Goal: Check status

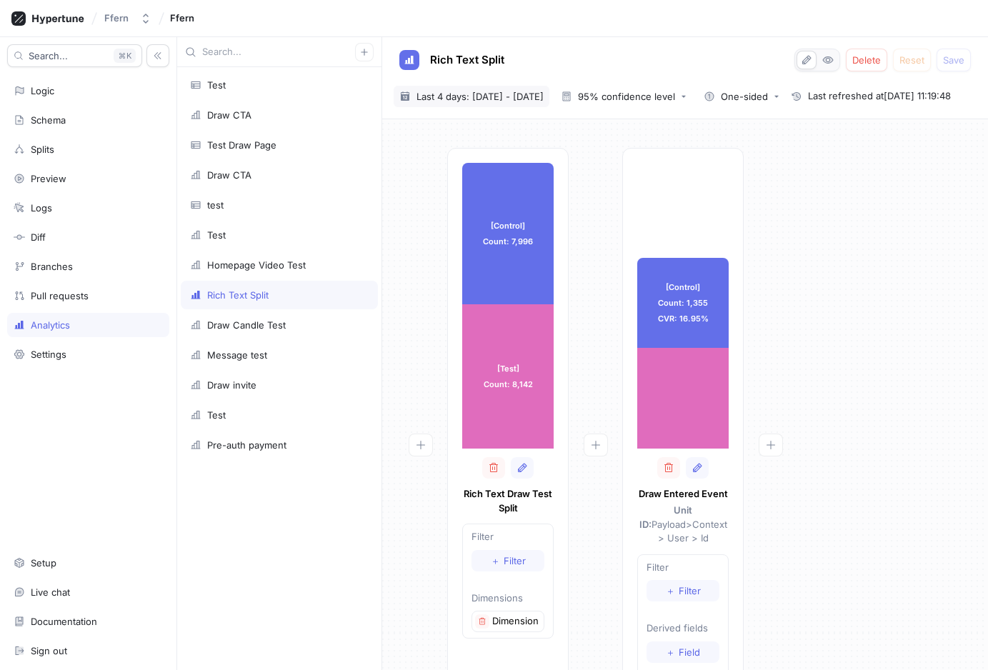
click at [534, 89] on span "Last 4 days: 17 Aug 2025 - 20 Aug 2025" at bounding box center [480, 96] width 127 height 14
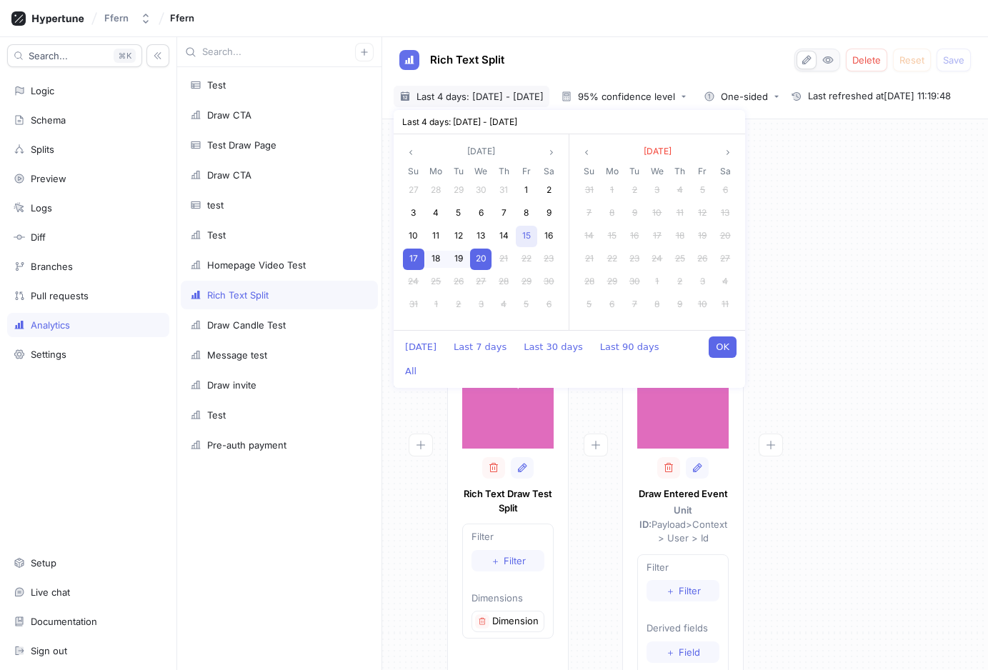
click at [532, 237] on div "15" at bounding box center [526, 236] width 21 height 21
click at [487, 257] on div "20" at bounding box center [480, 259] width 21 height 21
click at [722, 349] on button "OK" at bounding box center [723, 346] width 28 height 21
type textarea "x"
type input "2025-08-15 ~ 2025-08-20"
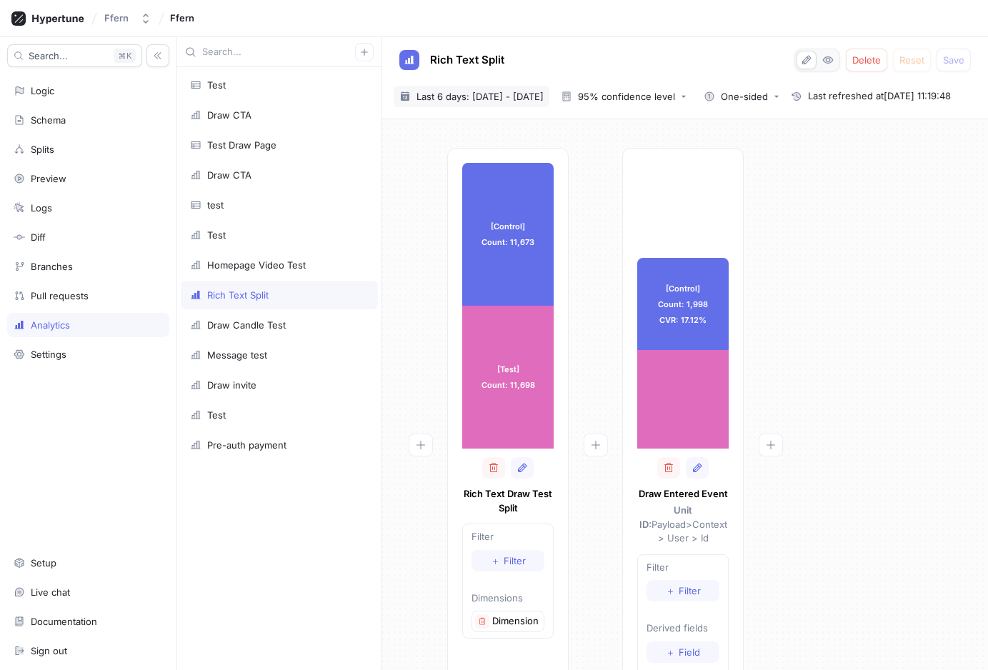
click at [534, 95] on span "Last 6 days: 15 Aug 2025 - 20 Aug 2025" at bounding box center [480, 96] width 127 height 14
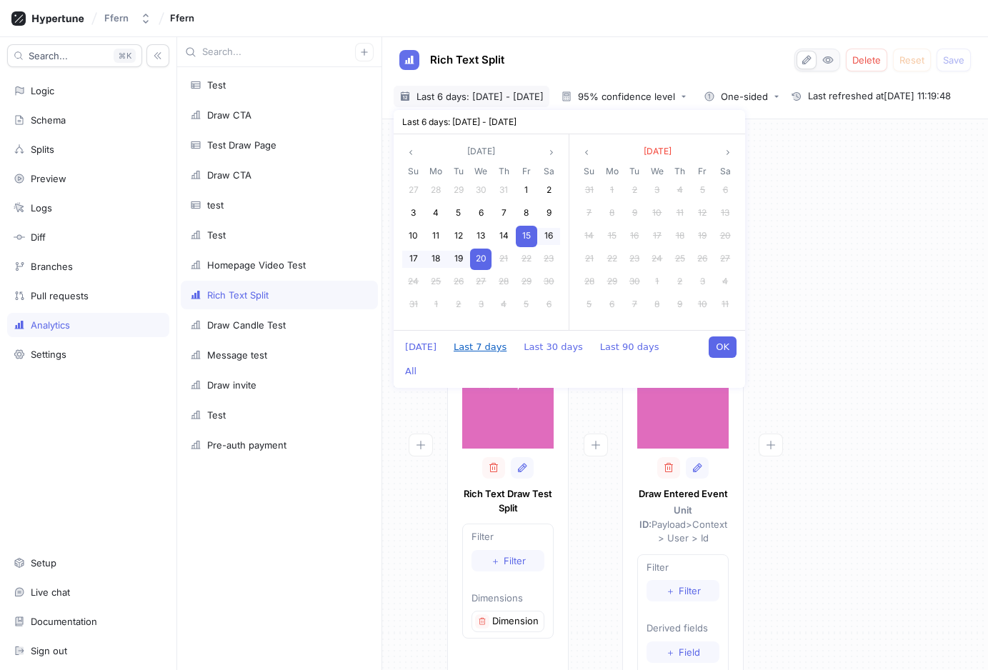
click at [485, 341] on button "Last 7 days" at bounding box center [480, 346] width 67 height 21
type textarea "x"
type input "2025-08-14 ~ 2025-08-20"
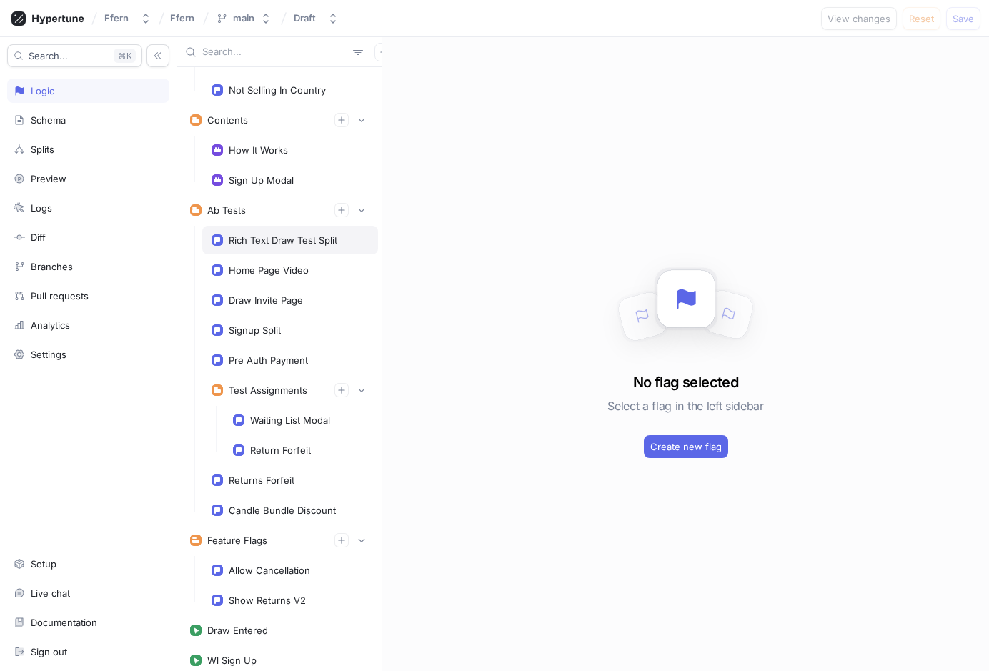
scroll to position [227, 0]
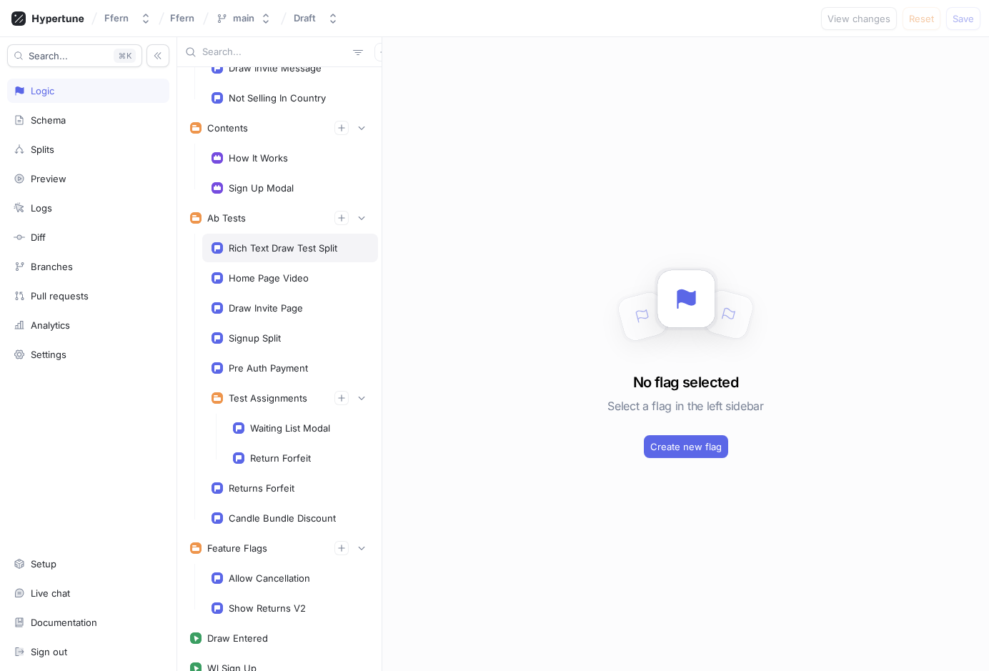
click at [311, 252] on div "Rich Text Draw Test Split" at bounding box center [283, 247] width 109 height 11
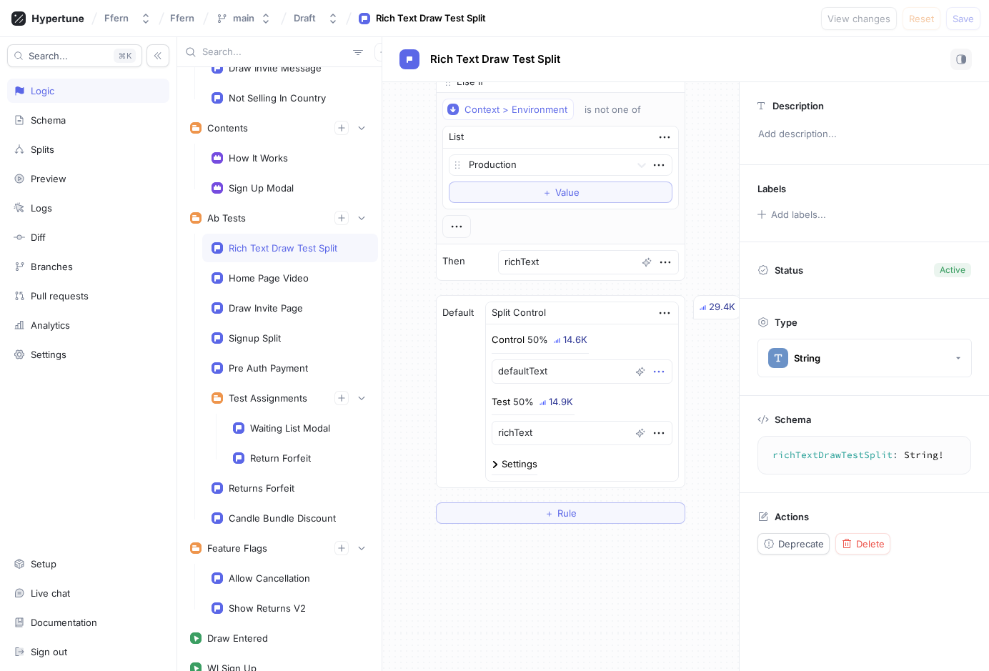
scroll to position [424, 0]
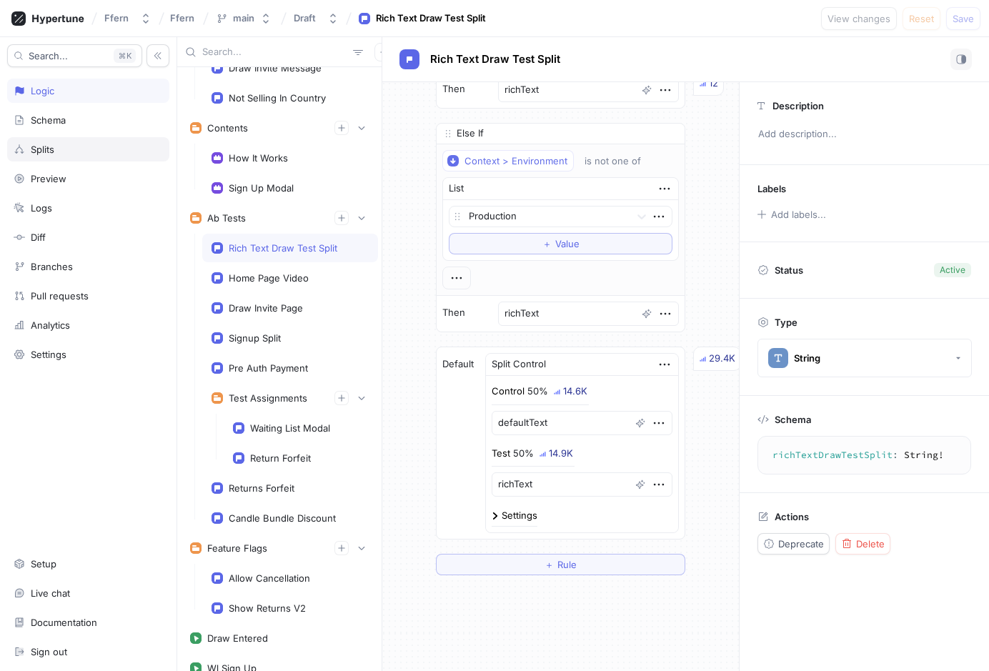
click at [86, 146] on div "Splits" at bounding box center [88, 149] width 149 height 11
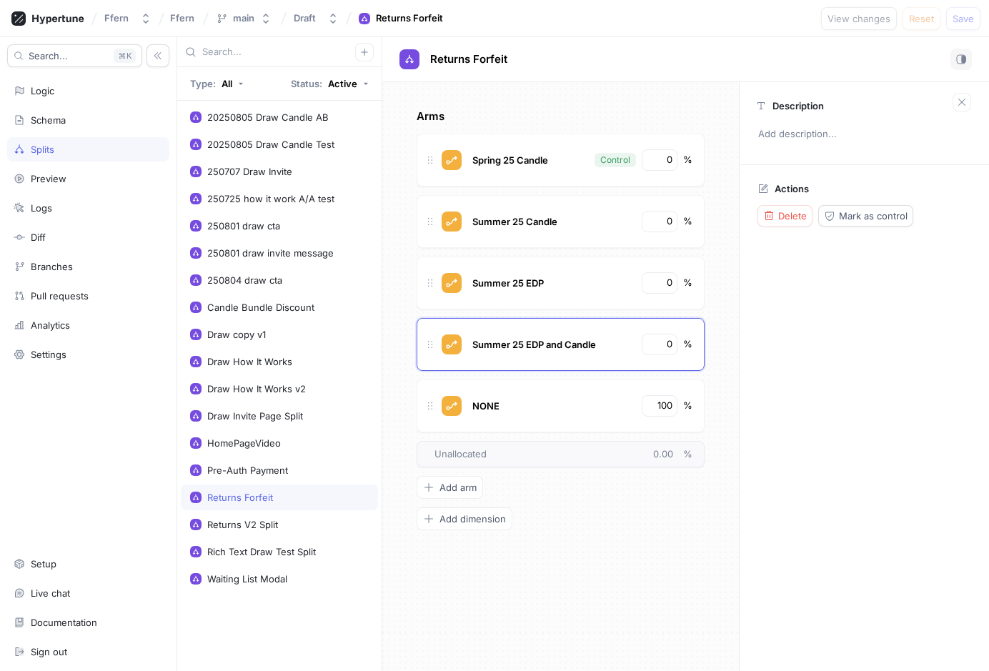
type textarea "x"
